Goal: Information Seeking & Learning: Check status

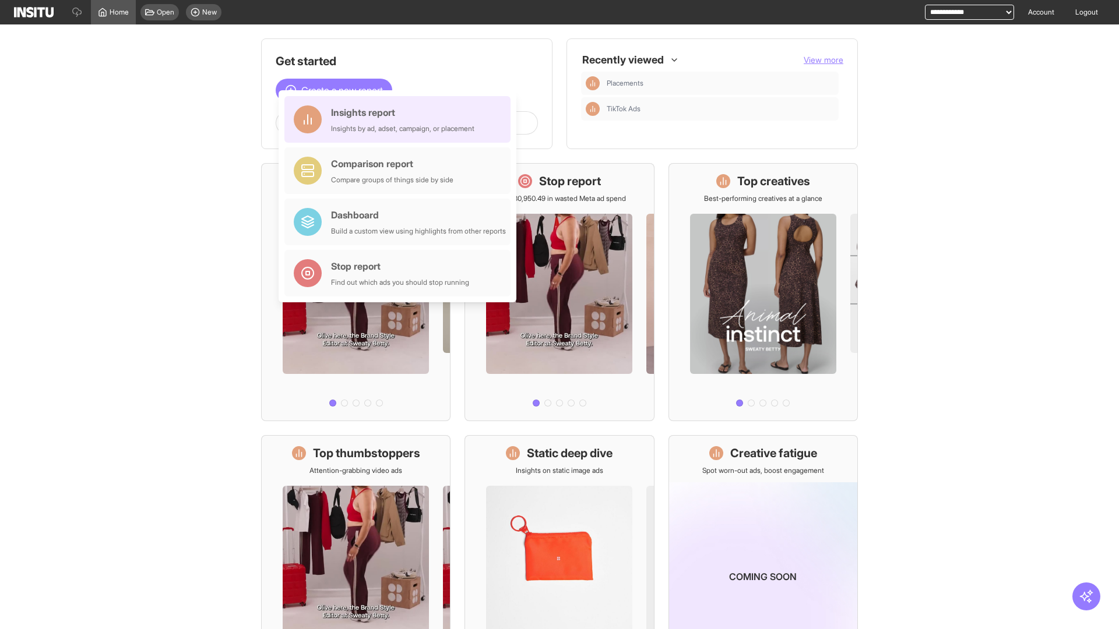
click at [400, 119] on div "Insights report Insights by ad, adset, campaign, or placement" at bounding box center [402, 119] width 143 height 28
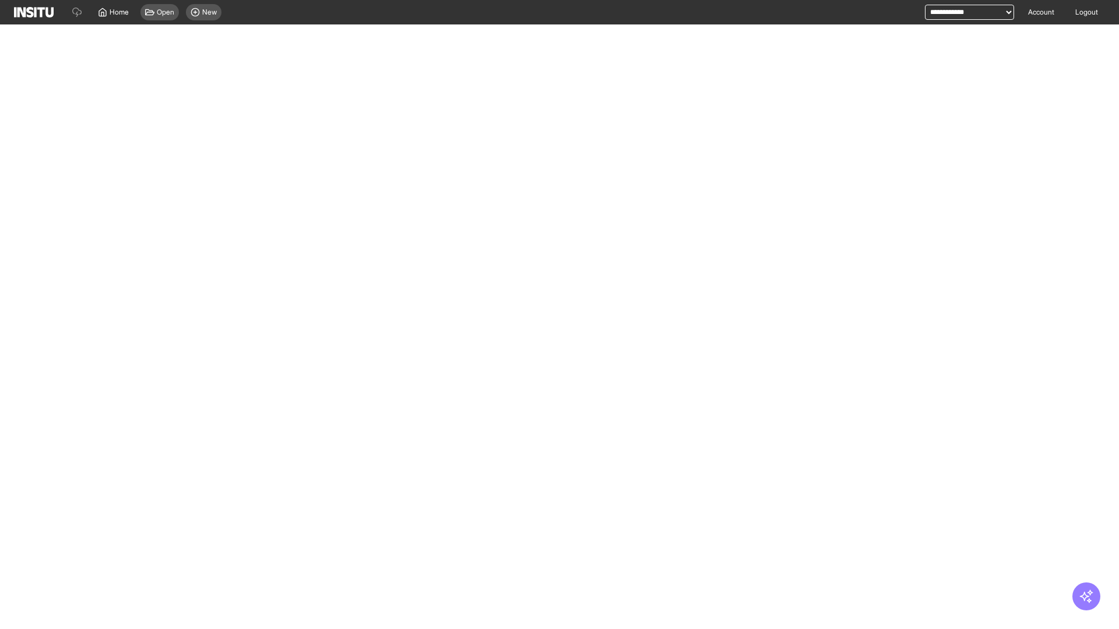
select select "**"
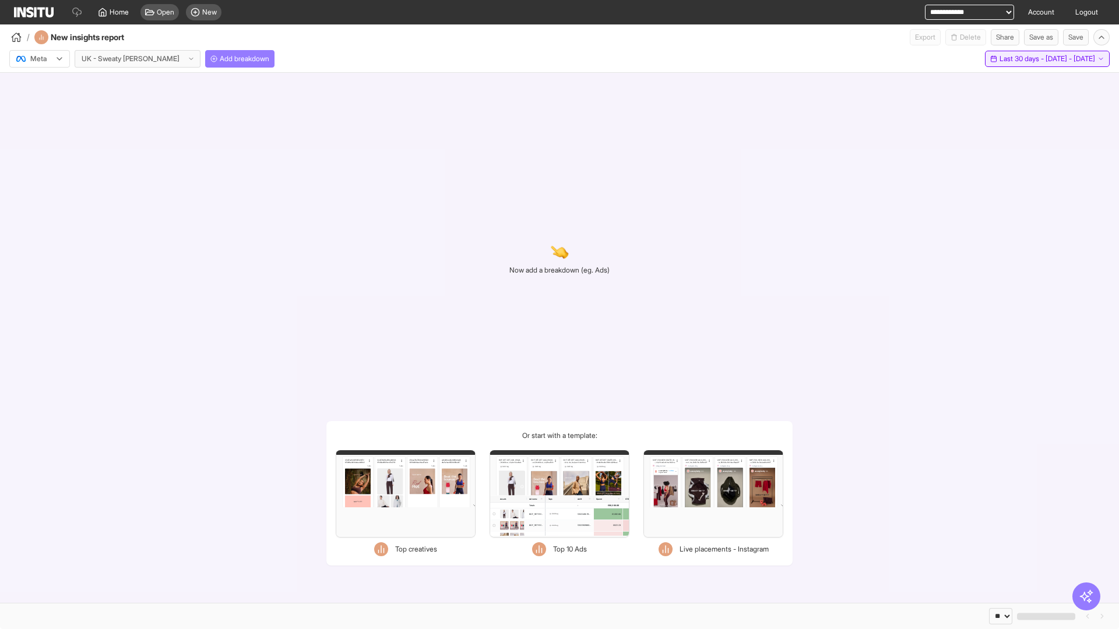
click at [1023, 59] on span "Last 30 days - [DATE] - [DATE]" at bounding box center [1048, 58] width 96 height 9
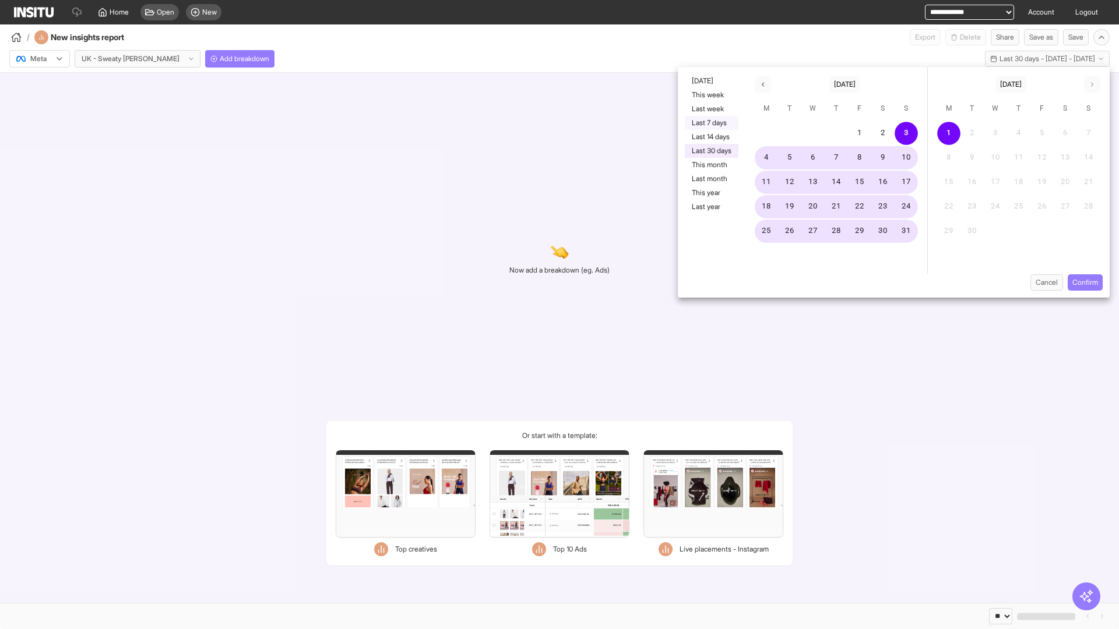
click at [710, 123] on button "Last 7 days" at bounding box center [712, 123] width 54 height 14
